Goal: Information Seeking & Learning: Check status

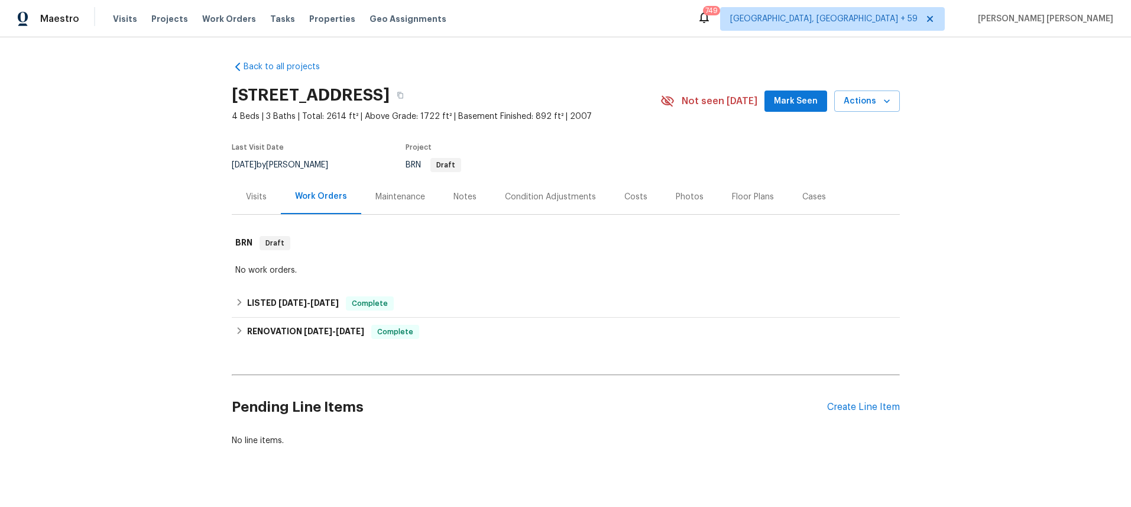
click at [258, 200] on div "Visits" at bounding box center [256, 197] width 21 height 12
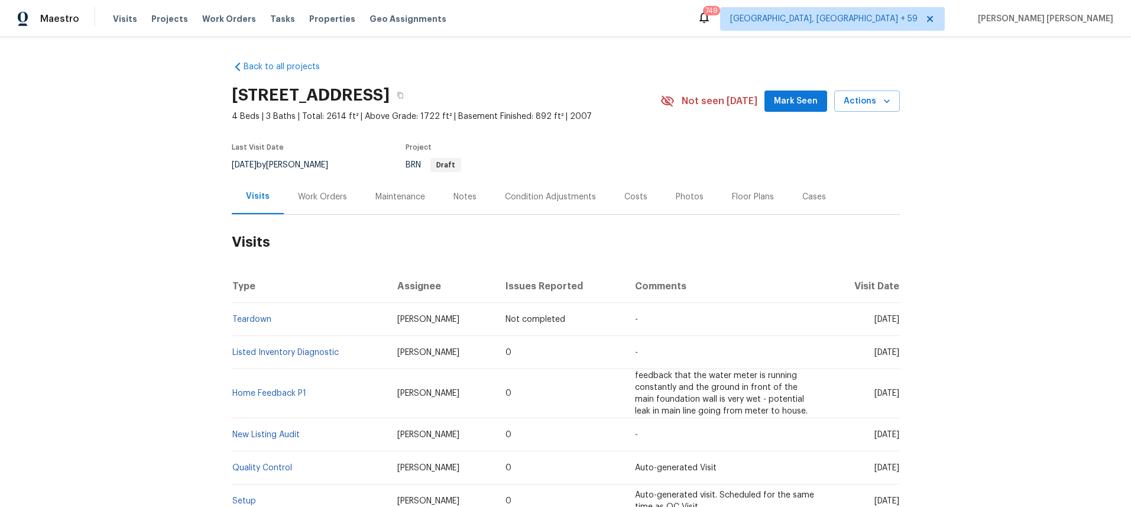
click at [750, 198] on div "Floor Plans" at bounding box center [753, 197] width 42 height 12
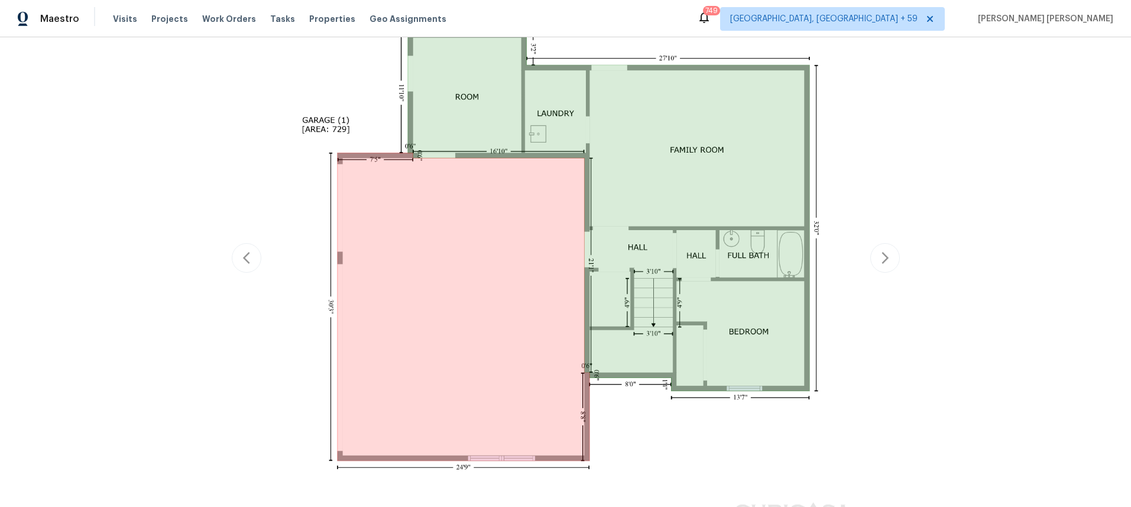
scroll to position [261, 0]
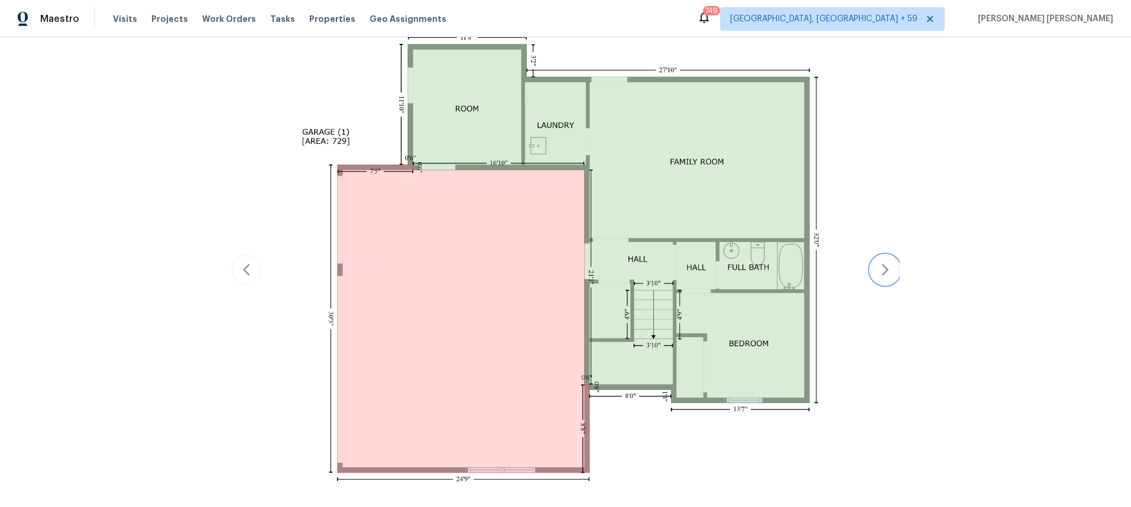
click at [887, 270] on icon "button" at bounding box center [885, 270] width 7 height 12
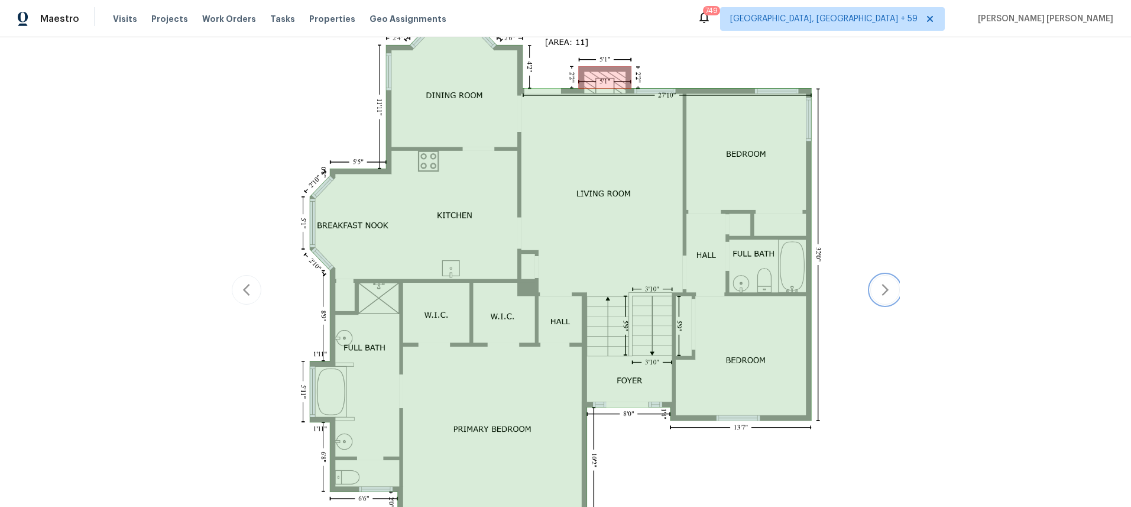
scroll to position [282, 0]
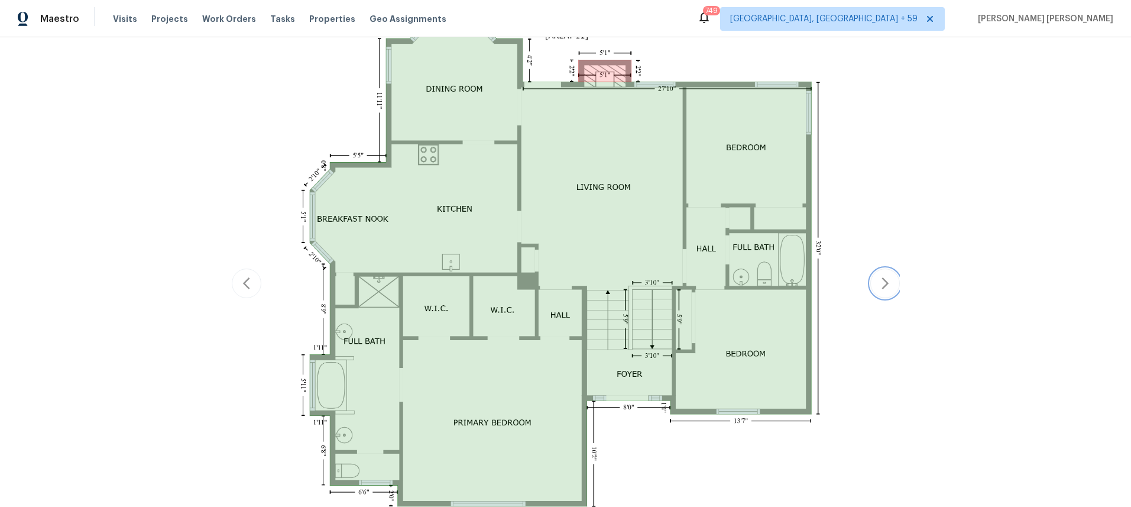
click at [885, 289] on icon "button" at bounding box center [885, 283] width 14 height 14
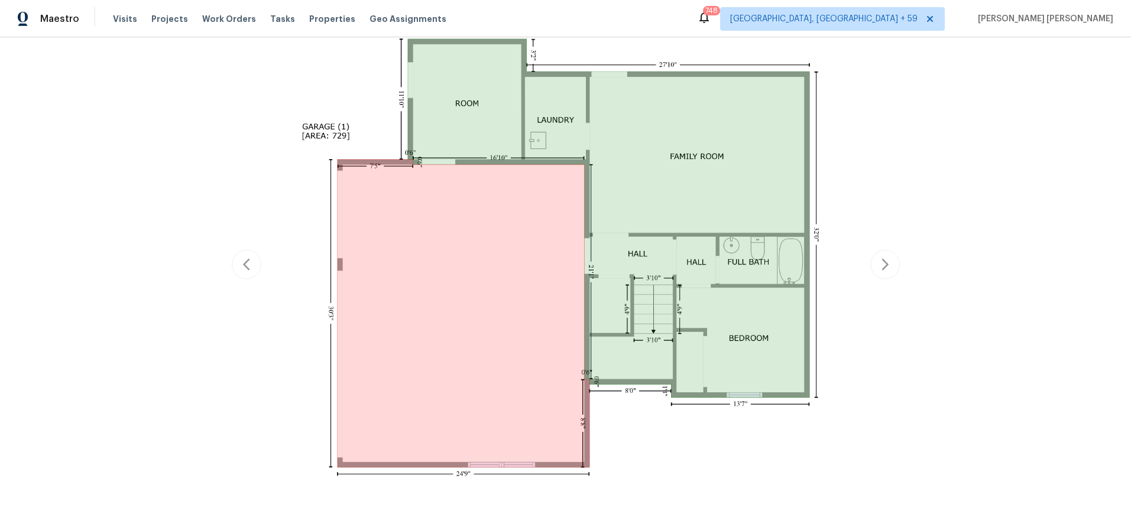
scroll to position [267, 0]
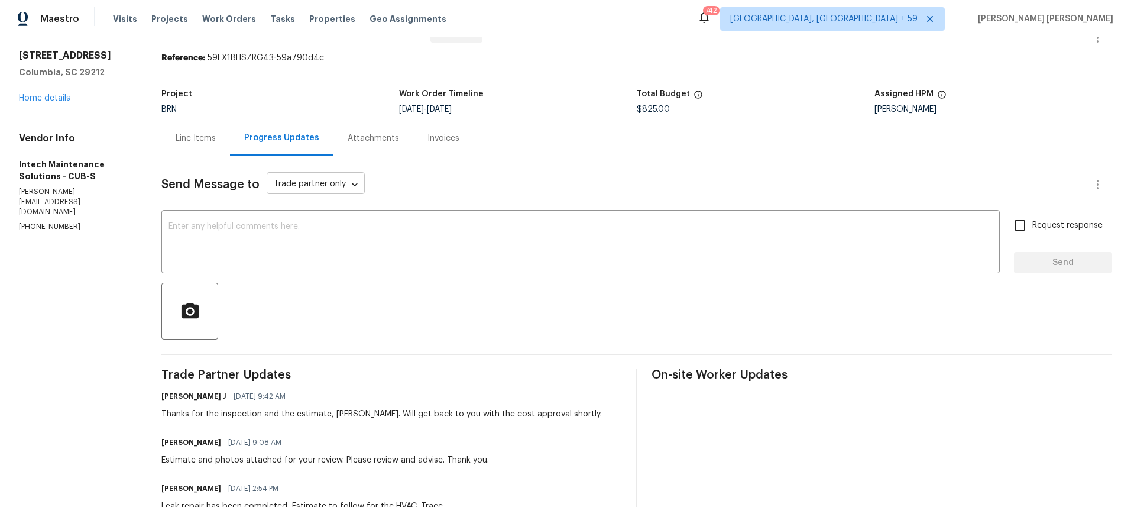
scroll to position [33, 0]
click at [195, 138] on div "Line Items" at bounding box center [196, 138] width 40 height 12
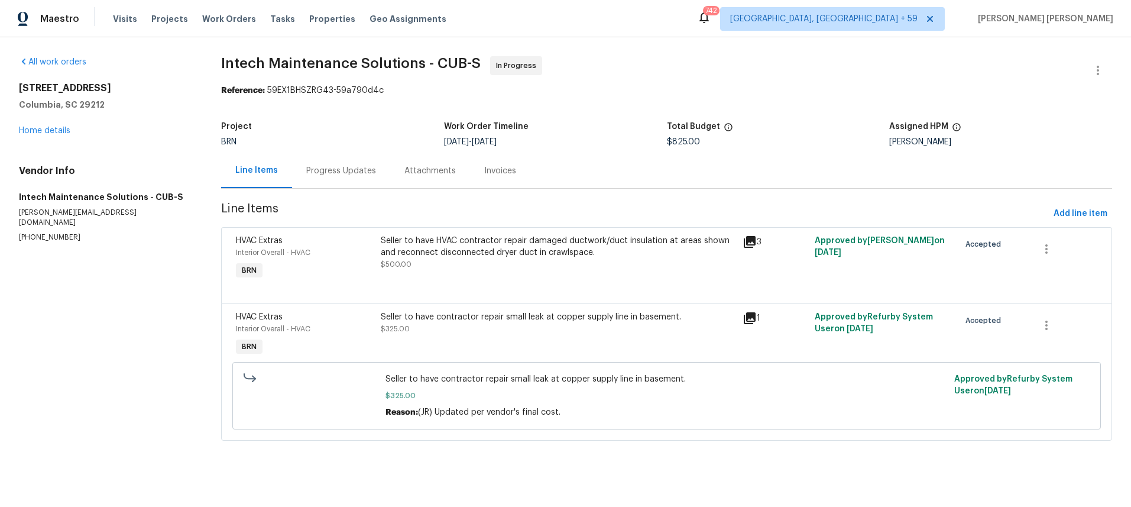
click at [752, 242] on icon at bounding box center [750, 242] width 12 height 12
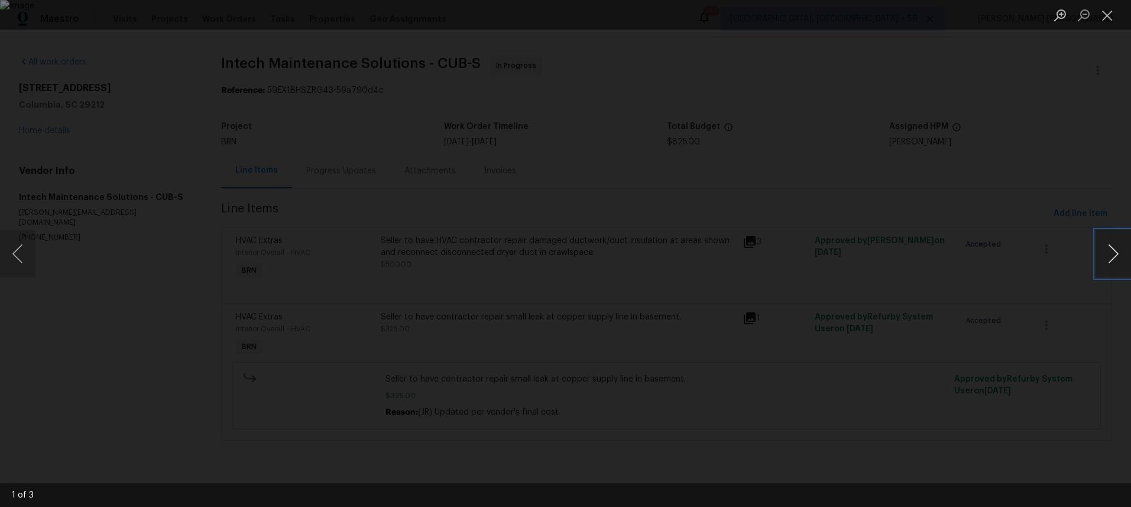
click at [1115, 263] on button "Next image" at bounding box center [1113, 253] width 35 height 47
click at [790, 88] on div "Lightbox" at bounding box center [565, 253] width 1131 height 507
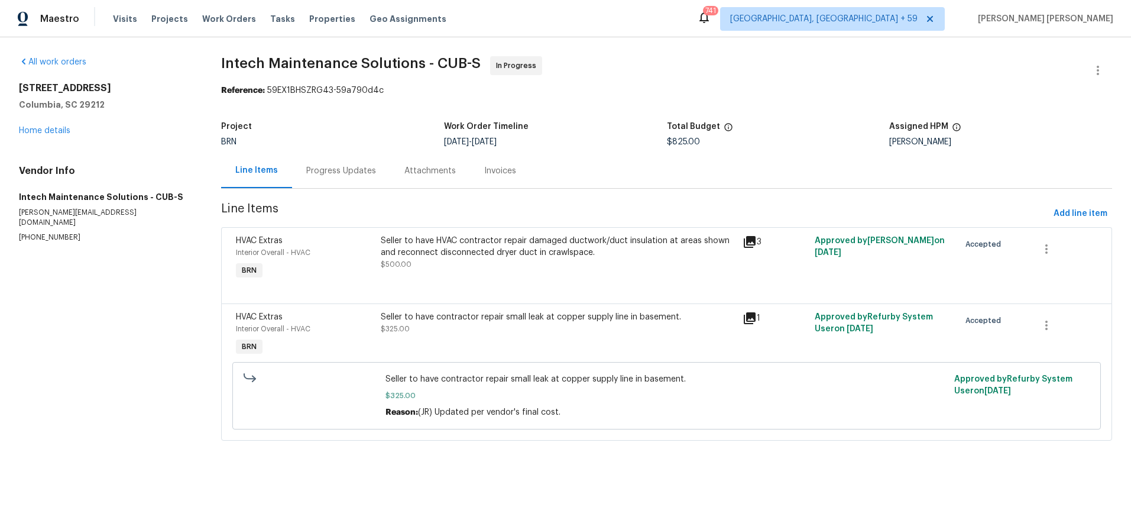
click at [751, 323] on icon at bounding box center [750, 318] width 14 height 14
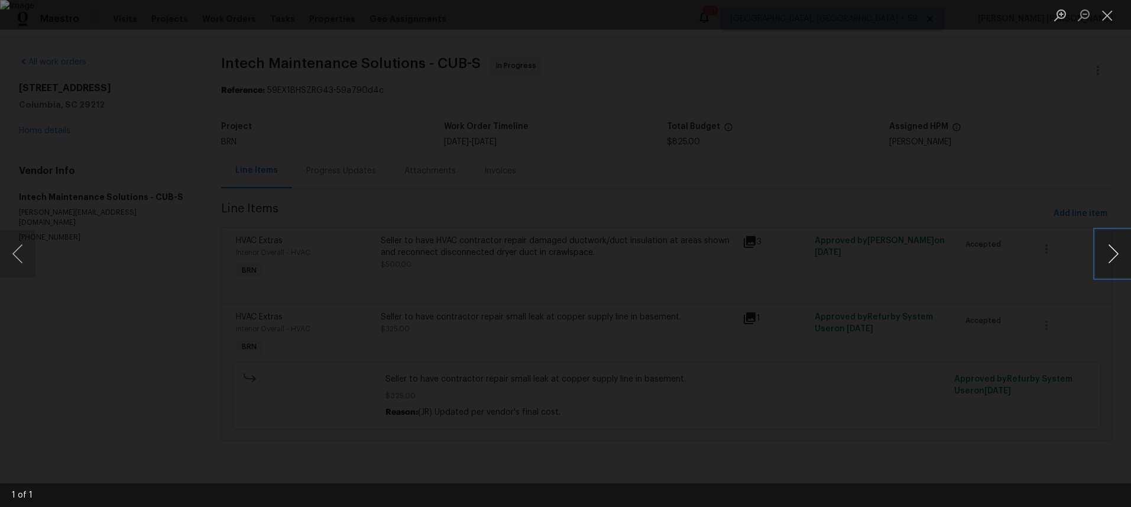
click at [1110, 266] on button "Next image" at bounding box center [1113, 253] width 35 height 47
drag, startPoint x: 1110, startPoint y: 266, endPoint x: 988, endPoint y: 339, distance: 143.0
click at [1102, 269] on button "Next image" at bounding box center [1113, 253] width 35 height 47
click at [932, 378] on div "Lightbox" at bounding box center [565, 253] width 1131 height 507
drag, startPoint x: 931, startPoint y: 379, endPoint x: 861, endPoint y: 386, distance: 70.1
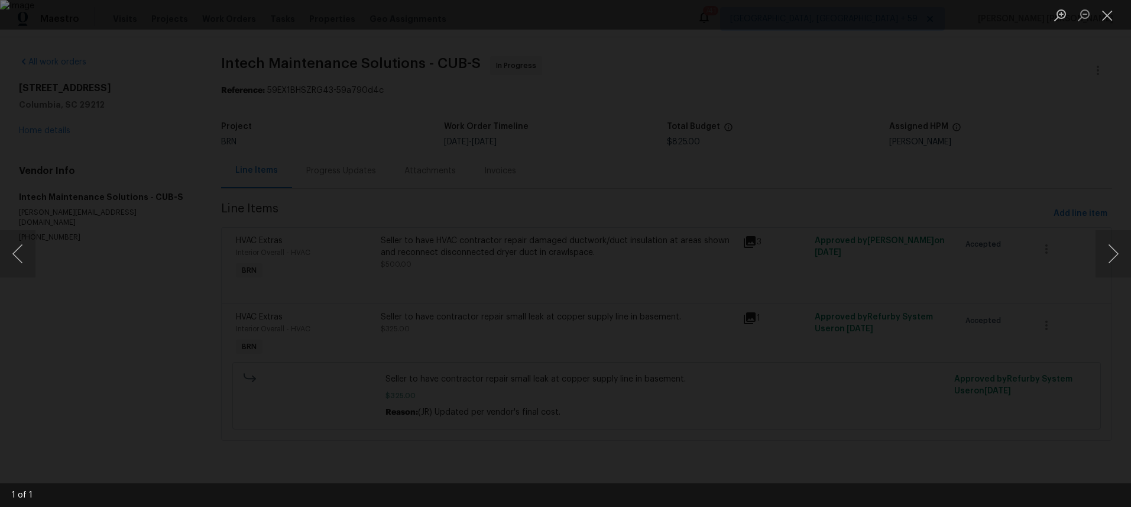
click at [927, 378] on div "Lightbox" at bounding box center [565, 253] width 1131 height 507
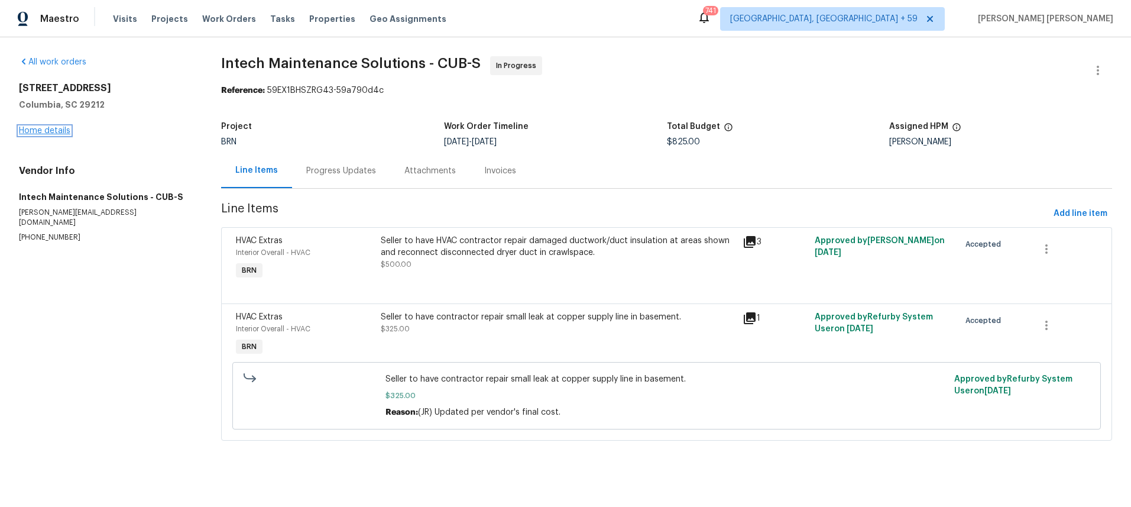
click at [54, 127] on link "Home details" at bounding box center [44, 131] width 51 height 8
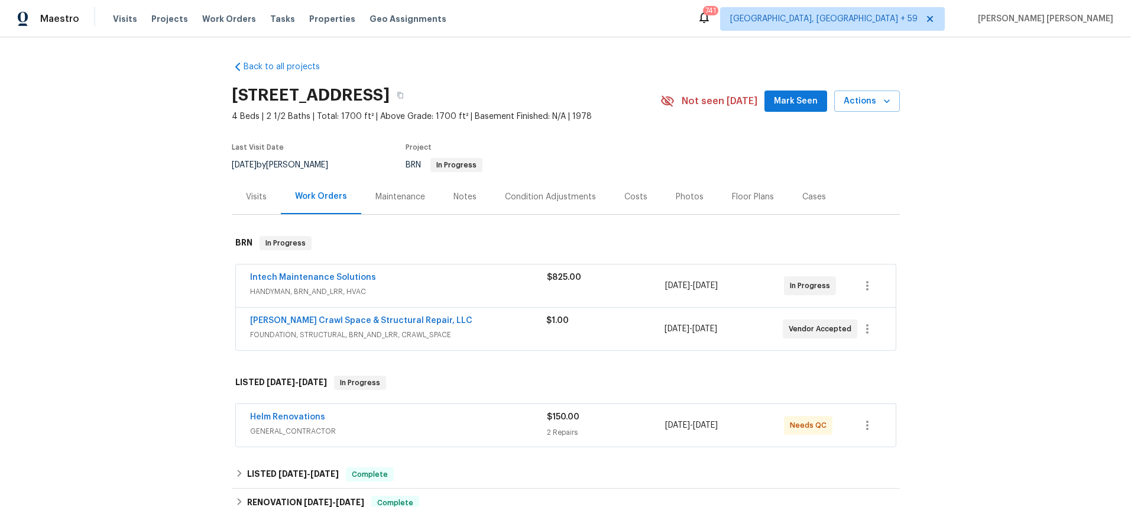
click at [503, 322] on div "Falcone Crawl Space & Structural Repair, LLC" at bounding box center [398, 322] width 296 height 14
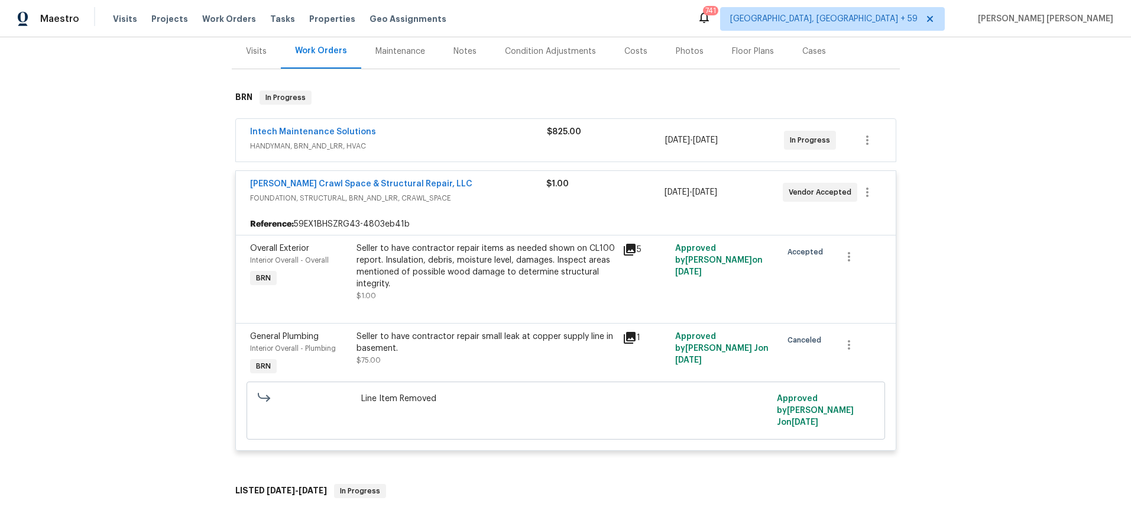
scroll to position [147, 0]
click at [627, 245] on icon at bounding box center [630, 248] width 12 height 12
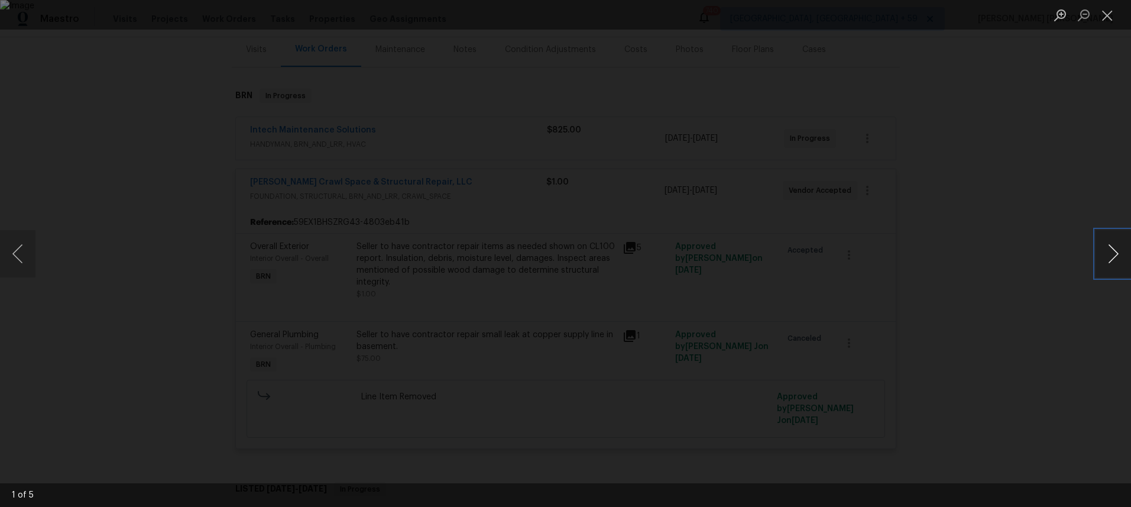
click at [1108, 264] on button "Next image" at bounding box center [1113, 253] width 35 height 47
click at [1107, 264] on button "Next image" at bounding box center [1113, 253] width 35 height 47
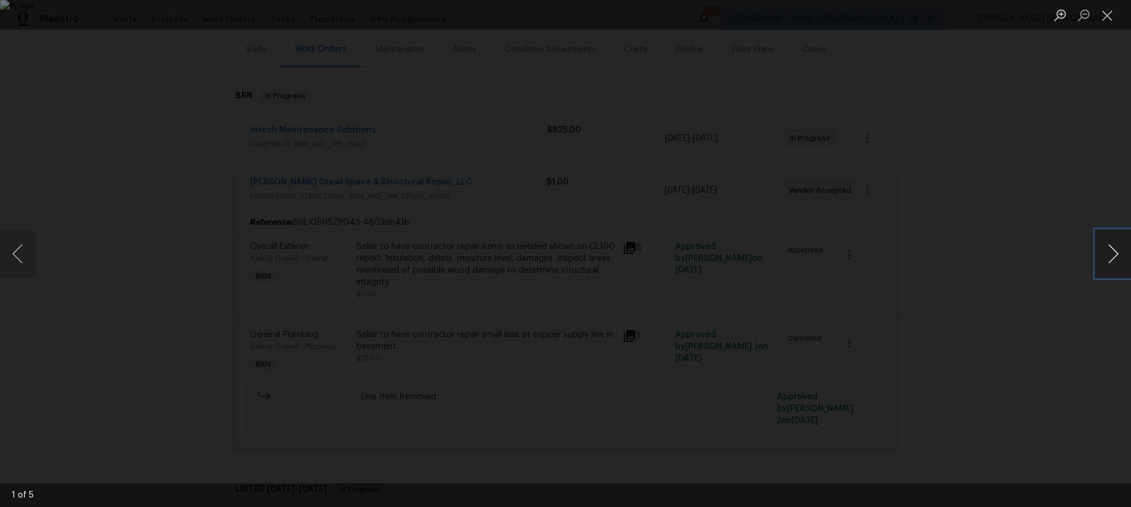
click at [1107, 264] on button "Next image" at bounding box center [1113, 253] width 35 height 47
click at [1105, 15] on button "Close lightbox" at bounding box center [1108, 15] width 24 height 21
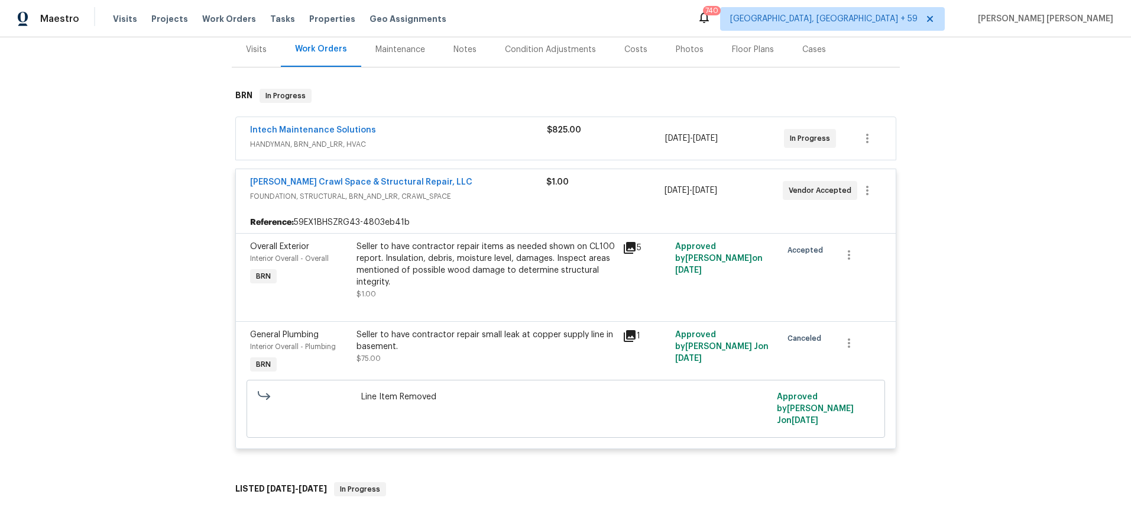
click at [471, 135] on div "Intech Maintenance Solutions" at bounding box center [398, 131] width 297 height 14
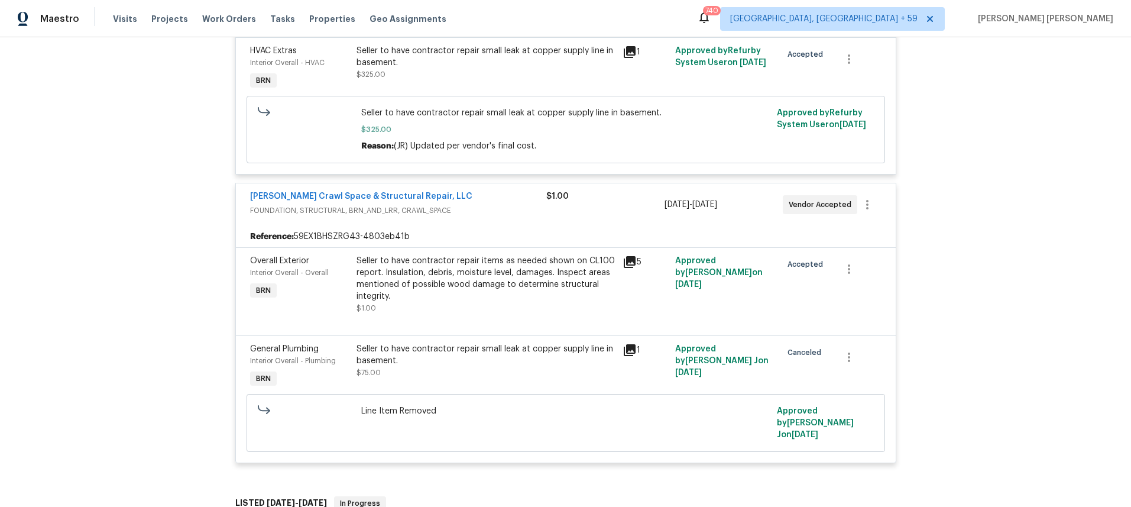
scroll to position [380, 0]
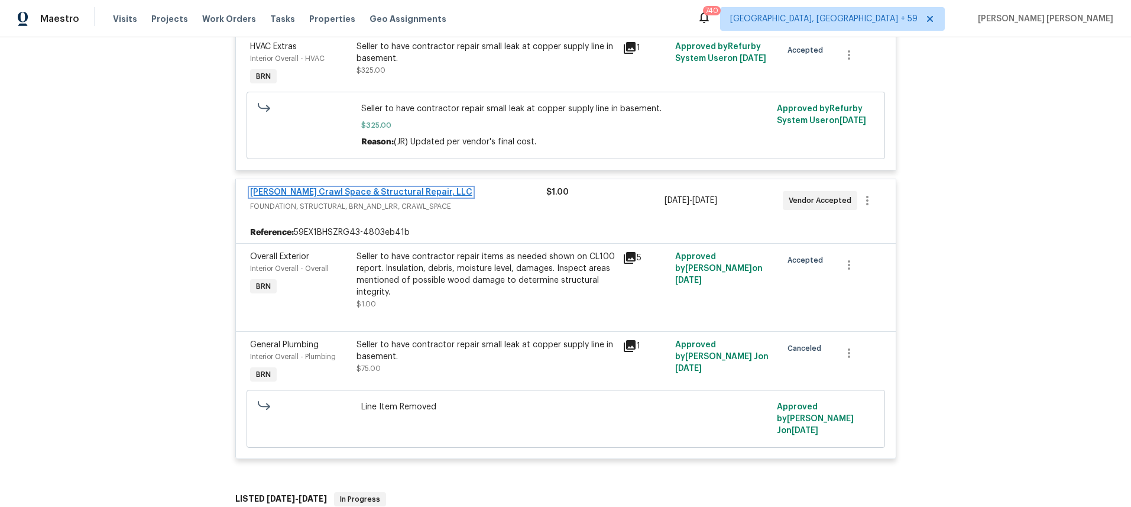
click at [387, 195] on link "Falcone Crawl Space & Structural Repair, LLC" at bounding box center [361, 192] width 222 height 8
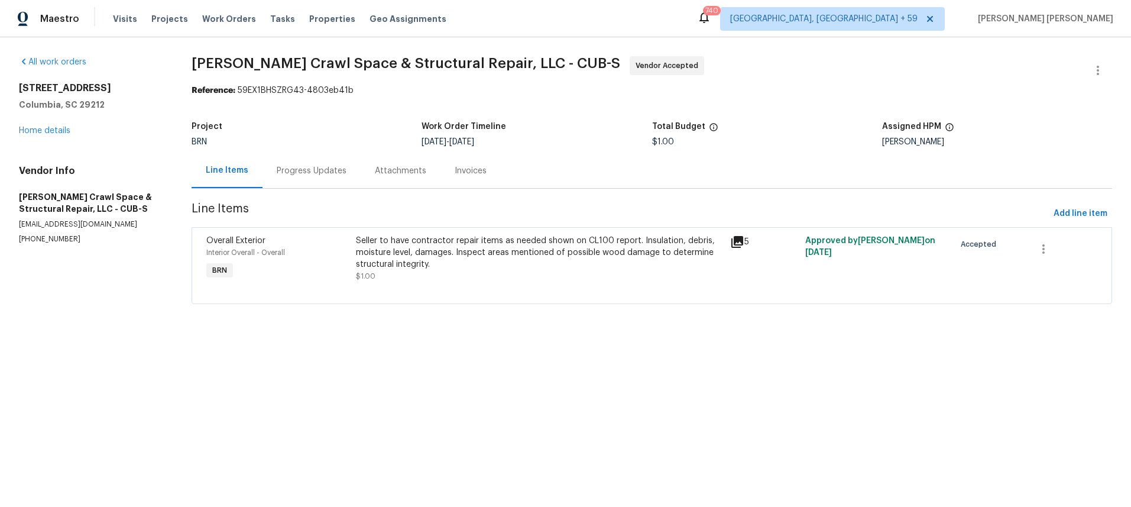
click at [328, 176] on div "Progress Updates" at bounding box center [312, 171] width 70 height 12
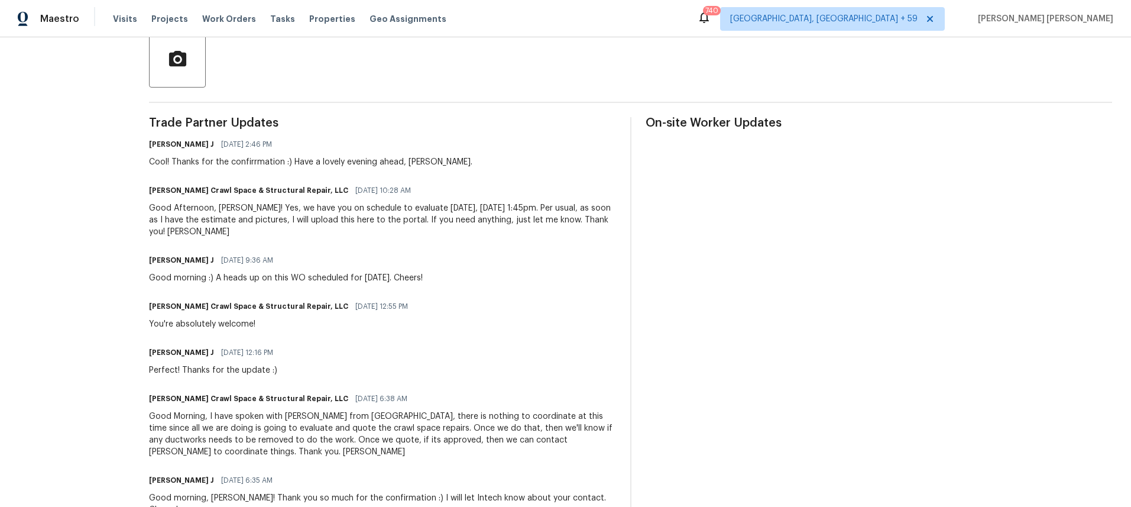
scroll to position [332, 0]
